Goal: Transaction & Acquisition: Book appointment/travel/reservation

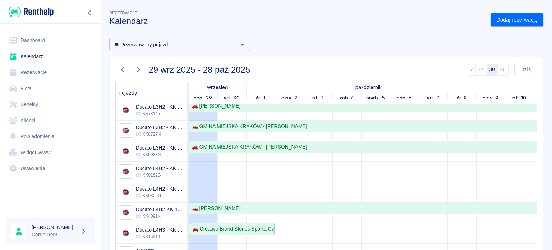
scroll to position [43, 0]
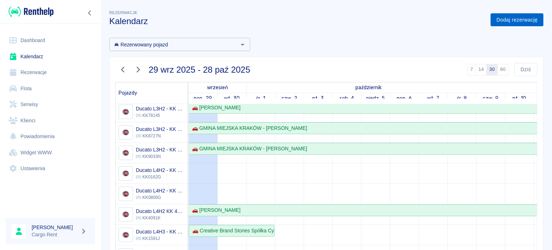
click at [521, 18] on link "Dodaj rezerwację" at bounding box center [516, 19] width 53 height 13
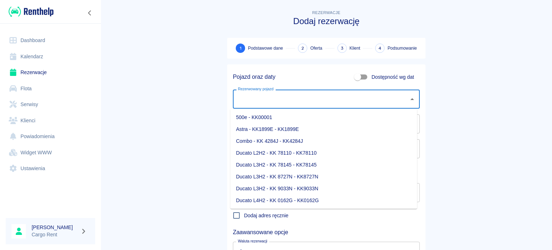
click at [334, 100] on input "Rezerwowany pojazd" at bounding box center [321, 99] width 170 height 13
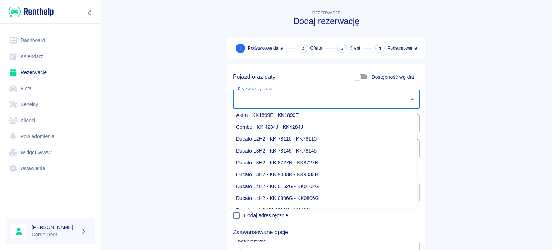
click at [307, 181] on li "Ducato L4H2 - KK 0162G - KK0162G" at bounding box center [323, 186] width 187 height 12
type input "Ducato L4H2 - KK 0162G - KK0162G"
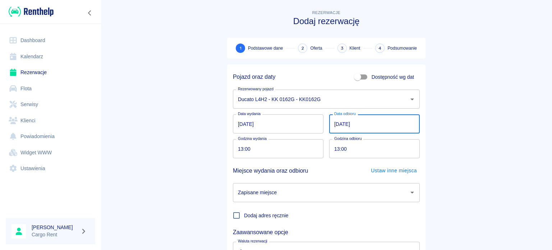
click at [329, 124] on input "[DATE]" at bounding box center [374, 123] width 91 height 19
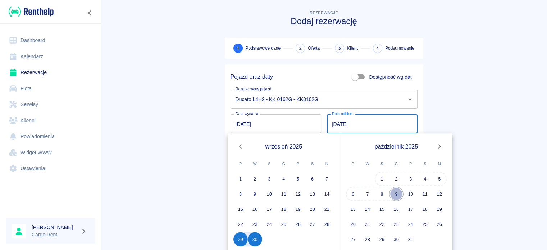
click at [390, 192] on button "9" at bounding box center [396, 193] width 14 height 14
type input "[DATE]"
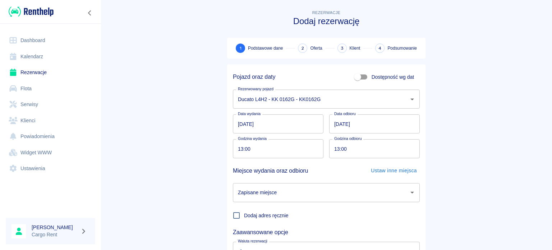
click at [237, 129] on input "[DATE]" at bounding box center [278, 123] width 91 height 19
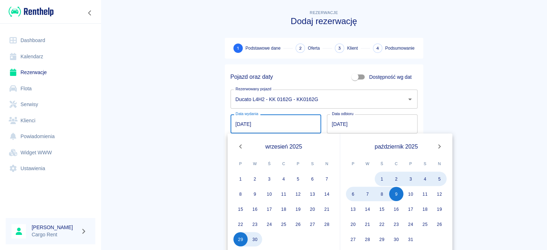
click at [237, 128] on input "[DATE]" at bounding box center [275, 123] width 91 height 19
click at [203, 129] on main "Rezerwacje Dodaj rezerwację 1 Podstawowe dane 2 Oferta 3 Klient 4 Podsumowanie …" at bounding box center [324, 150] width 446 height 282
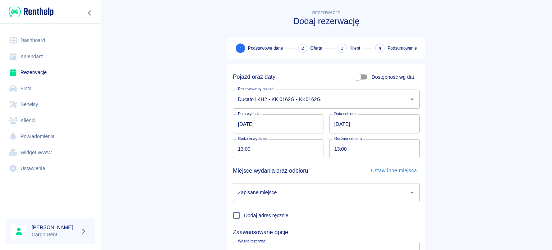
click at [241, 124] on input "[DATE]" at bounding box center [278, 123] width 91 height 19
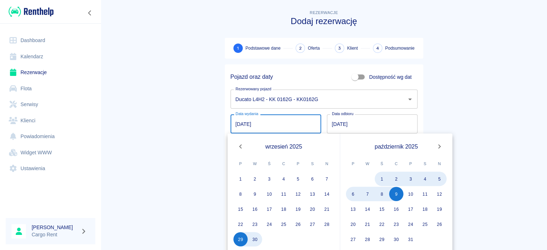
click at [456, 133] on main "Rezerwacje Dodaj rezerwację 1 Podstawowe dane 2 Oferta 3 Klient 4 Podsumowanie …" at bounding box center [324, 150] width 446 height 282
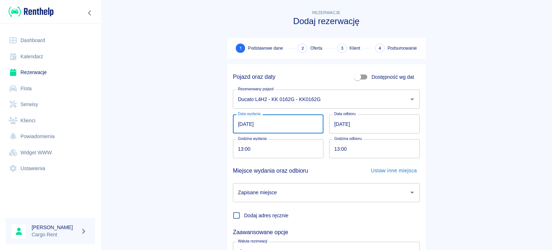
click at [240, 125] on input "[DATE]" at bounding box center [278, 123] width 91 height 19
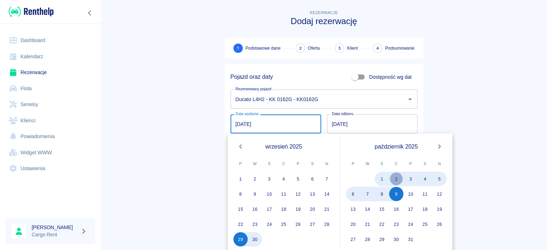
click at [396, 175] on button "2" at bounding box center [396, 178] width 14 height 14
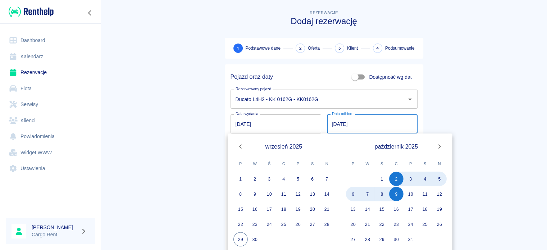
click at [467, 98] on main "Rezerwacje Dodaj rezerwację 1 Podstawowe dane 2 Oferta 3 Klient 4 Podsumowanie …" at bounding box center [324, 150] width 446 height 282
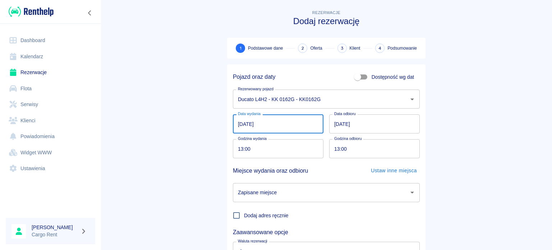
click at [248, 124] on input "[DATE]" at bounding box center [278, 123] width 91 height 19
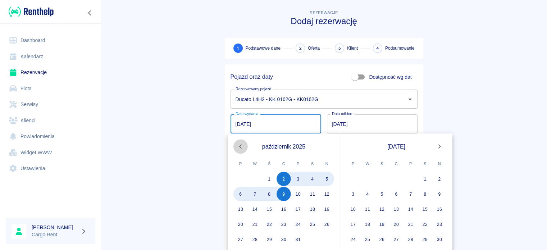
click at [244, 149] on icon "Previous month" at bounding box center [240, 146] width 9 height 9
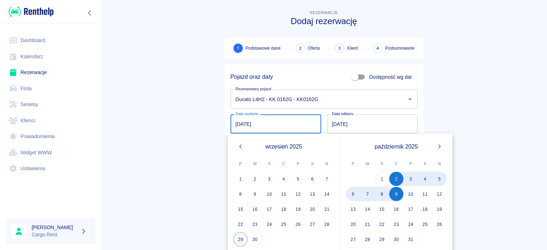
click at [241, 240] on button "29" at bounding box center [240, 239] width 14 height 14
type input "[DATE]"
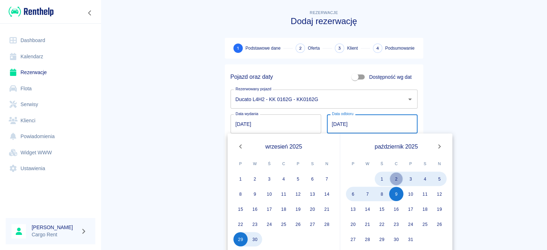
click at [400, 179] on button "2" at bounding box center [396, 178] width 14 height 14
type input "[DATE]"
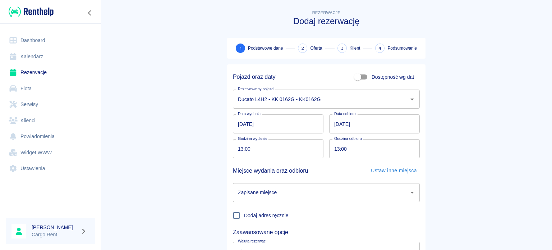
click at [235, 148] on input "13:00" at bounding box center [276, 148] width 86 height 19
type input "16:00"
click at [374, 197] on input "Zapisane miejsce" at bounding box center [321, 192] width 170 height 13
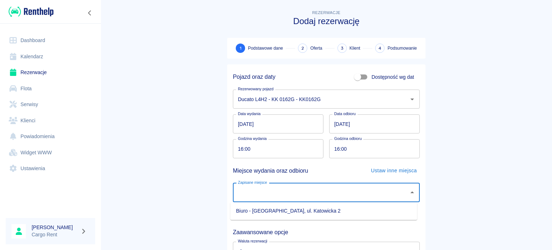
click at [356, 213] on li "Biuro - [GEOGRAPHIC_DATA], ul. Katowicka 2" at bounding box center [323, 211] width 187 height 12
type input "Biuro - [GEOGRAPHIC_DATA], ul. Katowicka 2"
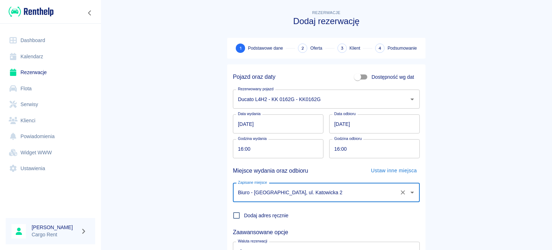
scroll to position [62, 0]
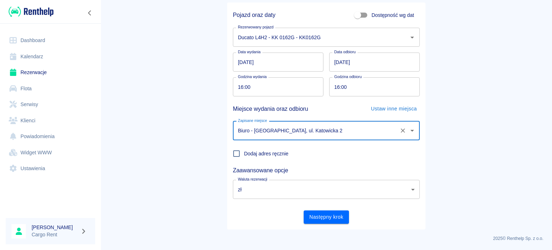
click at [352, 209] on div "Następny krok" at bounding box center [323, 213] width 193 height 19
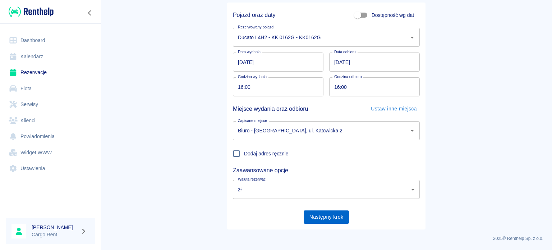
click at [338, 211] on button "Następny krok" at bounding box center [327, 216] width 46 height 13
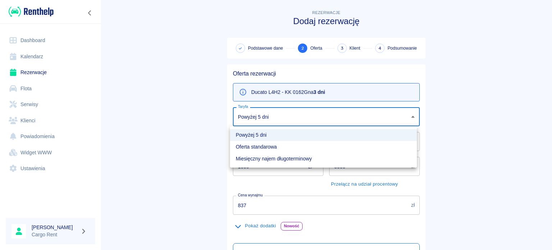
click at [276, 115] on body "Używamy plików Cookies, by zapewnić Ci najlepsze możliwe doświadczenie. Aby dow…" at bounding box center [276, 125] width 552 height 250
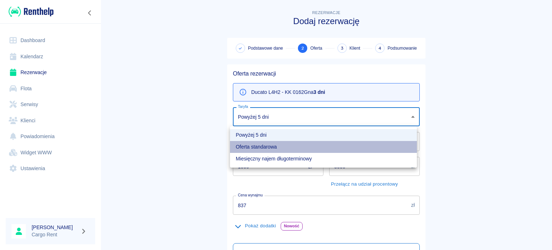
click at [259, 146] on li "Oferta standarowa" at bounding box center [323, 147] width 187 height 12
type input "9ca6d182-800d-499d-9d1e-8d3d0f6f90de"
type input "927"
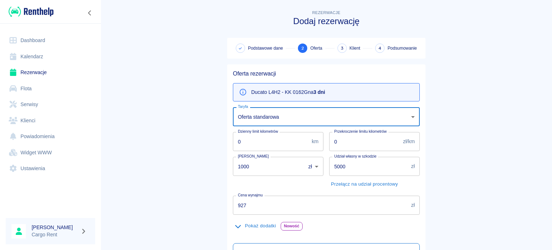
click at [215, 140] on main "Rezerwacje Dodaj rezerwację Podstawowe dane 2 Oferta 3 Klient 4 Podsumowanie Of…" at bounding box center [326, 182] width 451 height 347
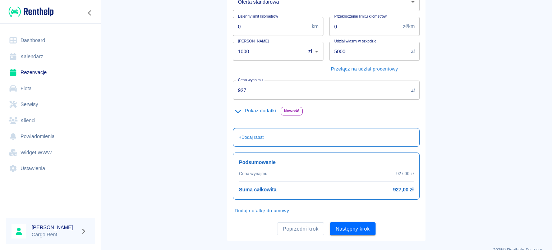
scroll to position [115, 0]
click at [348, 227] on button "Następny krok" at bounding box center [353, 228] width 46 height 13
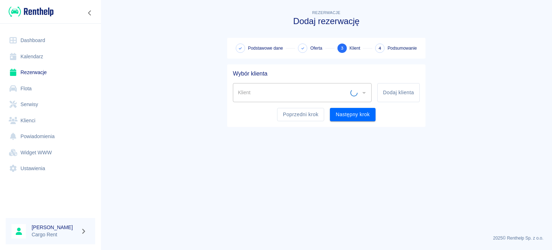
scroll to position [0, 0]
click at [310, 88] on input "Klient" at bounding box center [296, 92] width 121 height 13
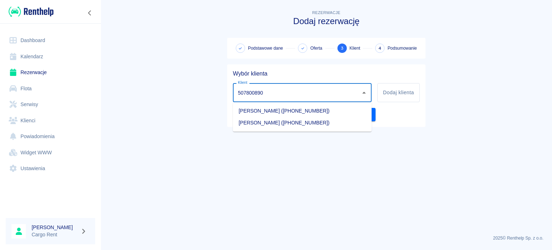
click at [318, 114] on li "[PERSON_NAME] ([PHONE_NUMBER])" at bounding box center [302, 111] width 139 height 12
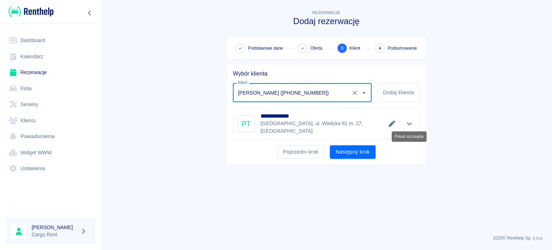
type input "[PERSON_NAME] ([PHONE_NUMBER])"
click at [406, 124] on icon "Pokaż szczegóły" at bounding box center [409, 123] width 8 height 6
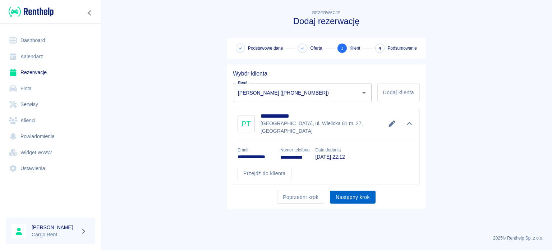
click at [358, 190] on button "Następny krok" at bounding box center [353, 196] width 46 height 13
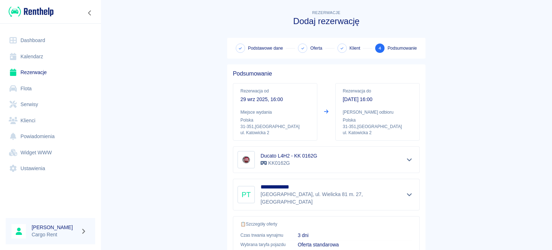
scroll to position [137, 0]
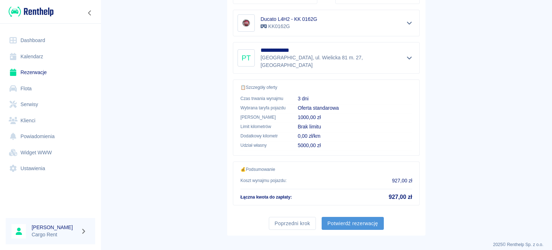
click at [363, 220] on button "Potwierdź rezerwację" at bounding box center [353, 223] width 62 height 13
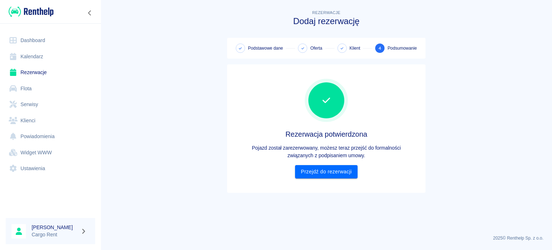
scroll to position [0, 0]
click at [306, 165] on link "Przejdź do rezerwacji" at bounding box center [326, 171] width 62 height 13
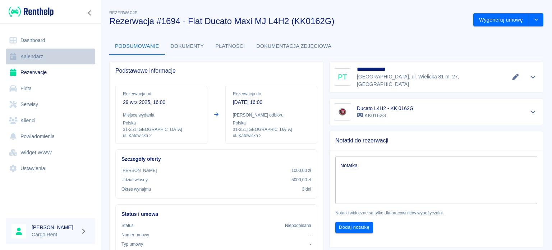
click at [51, 59] on link "Kalendarz" at bounding box center [50, 57] width 89 height 16
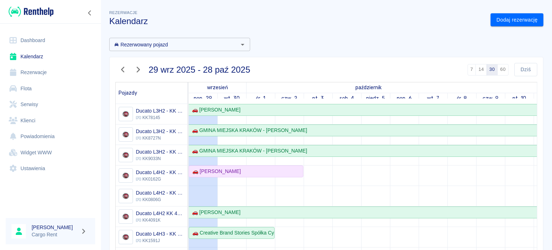
scroll to position [66, 0]
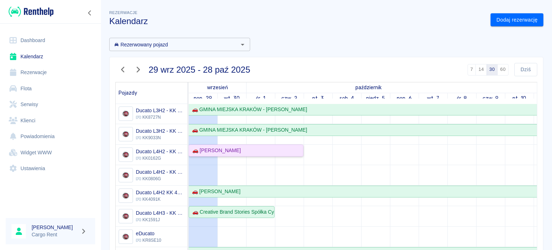
click at [240, 147] on div "🚗 [PERSON_NAME]" at bounding box center [245, 151] width 113 height 8
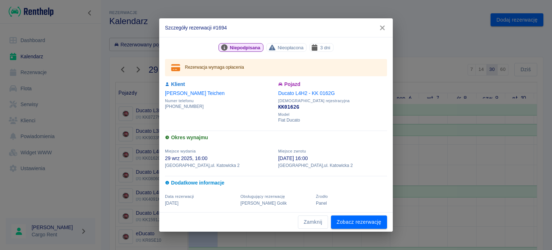
click at [382, 33] on button "button" at bounding box center [382, 27] width 15 height 13
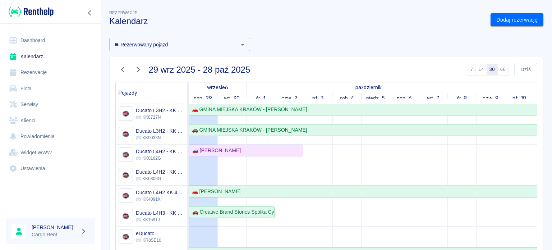
click at [35, 16] on img at bounding box center [31, 12] width 45 height 12
